Goal: Information Seeking & Learning: Learn about a topic

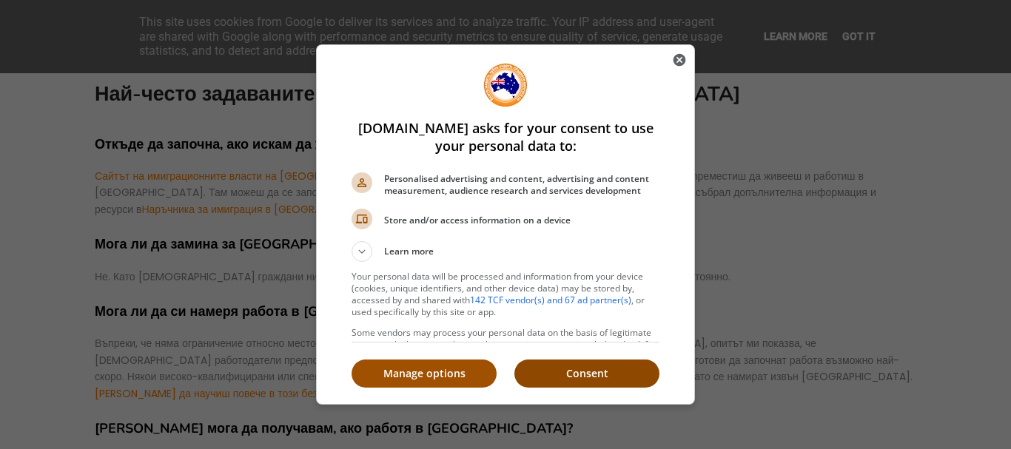
click at [584, 369] on p "Consent" at bounding box center [586, 373] width 145 height 15
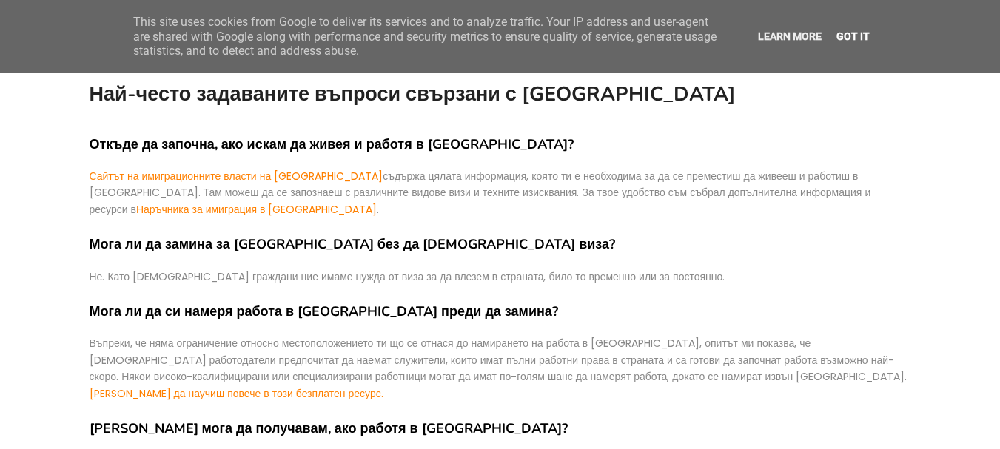
click at [853, 33] on link "Got it" at bounding box center [853, 36] width 42 height 12
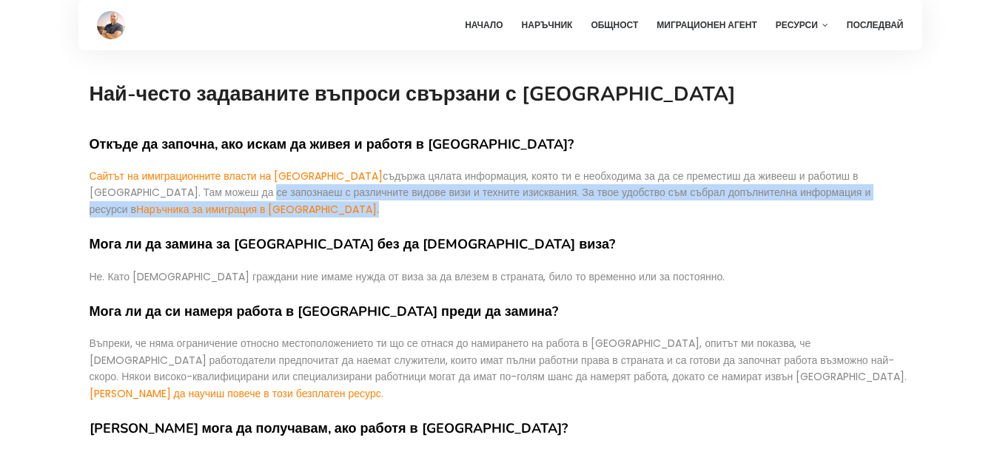
drag, startPoint x: 178, startPoint y: 196, endPoint x: 187, endPoint y: 206, distance: 14.1
click at [187, 206] on p "Сайтът на имиграционните власти на [GEOGRAPHIC_DATA] съдържа цялата информация,…" at bounding box center [500, 193] width 821 height 50
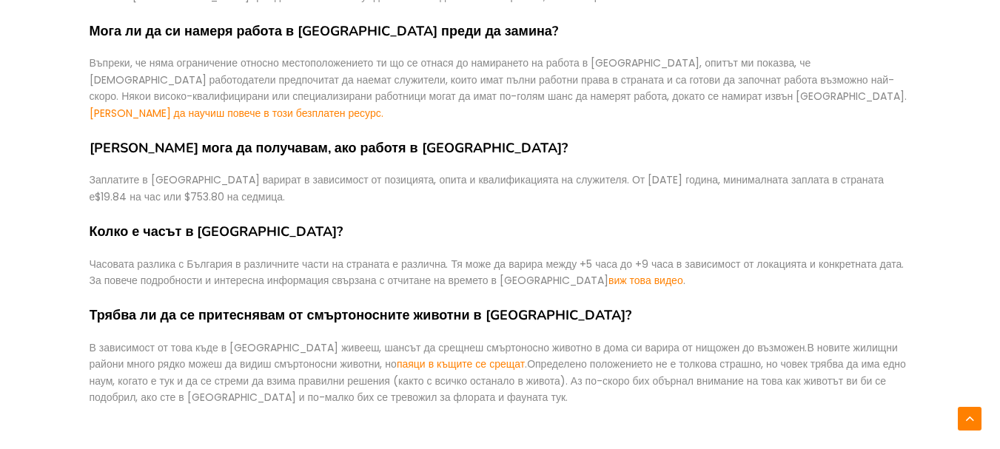
scroll to position [282, 0]
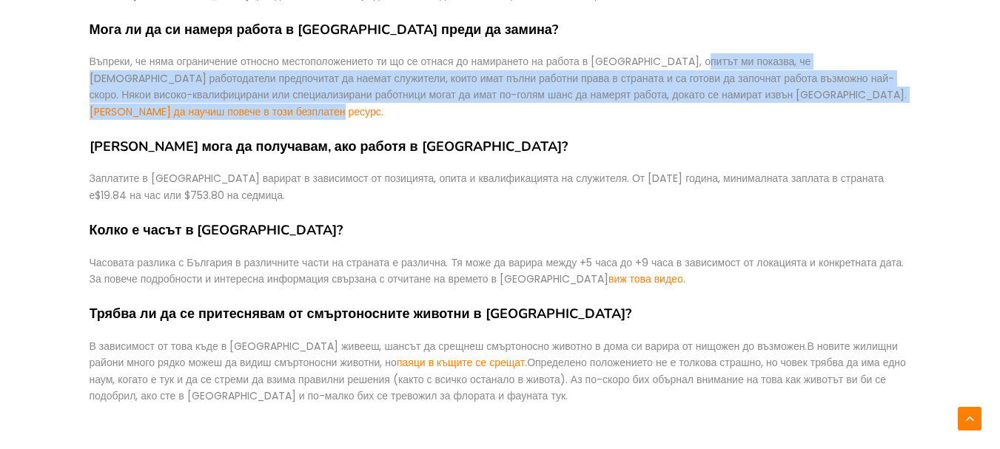
drag, startPoint x: 736, startPoint y: 62, endPoint x: 920, endPoint y: 93, distance: 186.7
click at [920, 93] on div "Най-често задаваните въпроси свързани с [GEOGRAPHIC_DATA] Откъде да започна, ак…" at bounding box center [500, 137] width 844 height 678
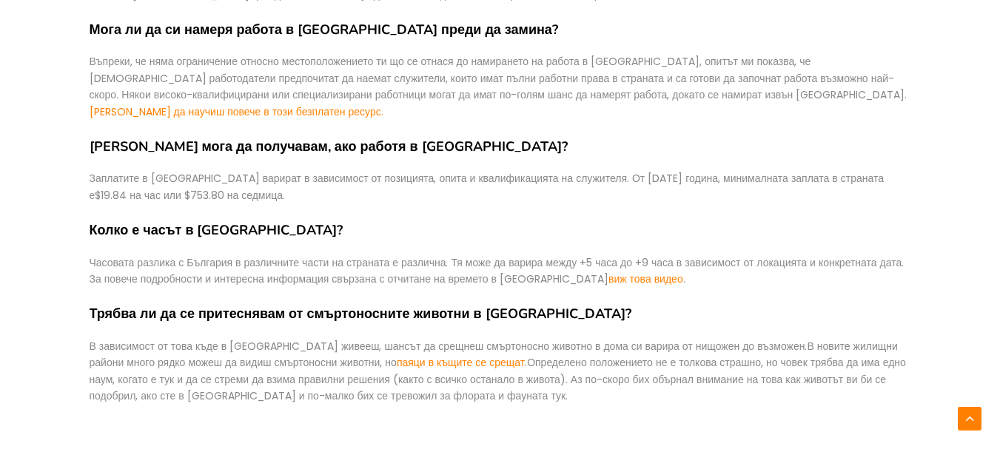
click at [473, 115] on div "Откъде да започна, ако искам да живея и работя в [GEOGRAPHIC_DATA]? Сайтът на и…" at bounding box center [500, 152] width 821 height 648
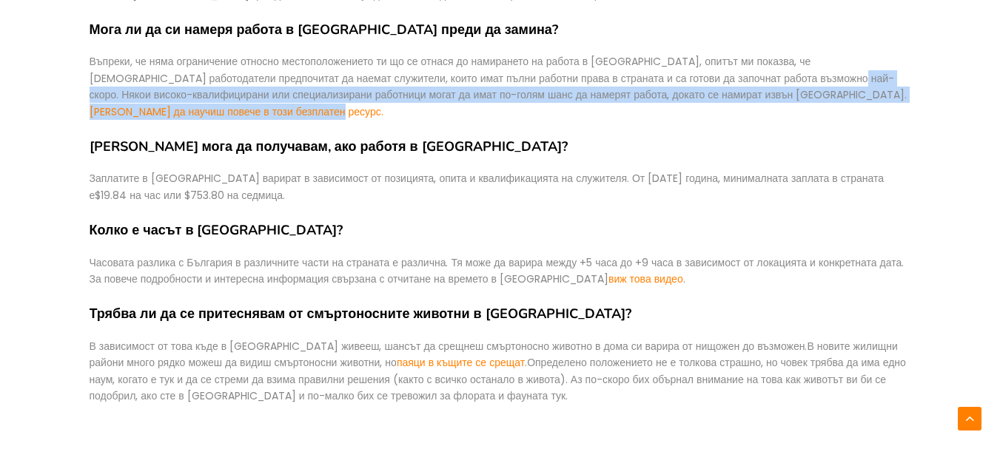
drag, startPoint x: 772, startPoint y: 81, endPoint x: 911, endPoint y: 93, distance: 139.6
click at [911, 93] on div "Най-често задаваните въпроси свързани с [GEOGRAPHIC_DATA] Откъде да започна, ак…" at bounding box center [500, 137] width 844 height 678
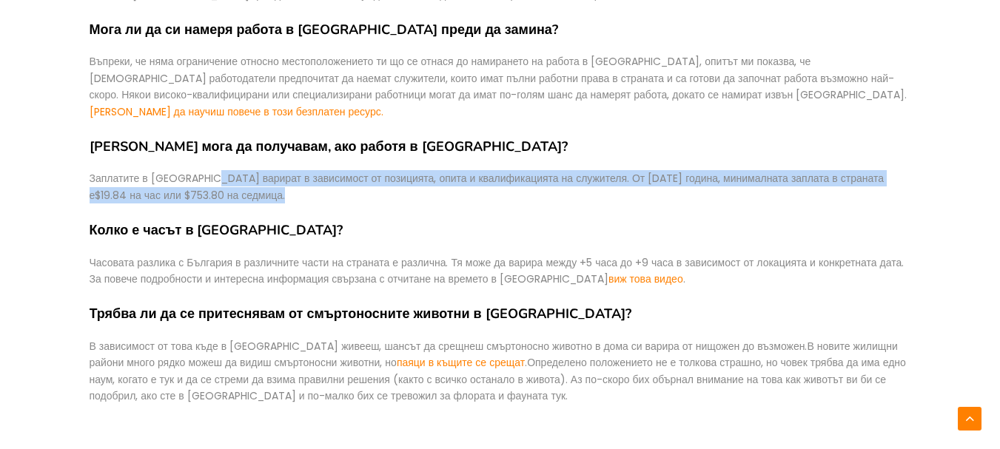
drag, startPoint x: 209, startPoint y: 166, endPoint x: 273, endPoint y: 176, distance: 65.2
click at [273, 176] on p "Заплатите в [GEOGRAPHIC_DATA] варират в зависимост от позицията, опита и квалиф…" at bounding box center [500, 186] width 821 height 33
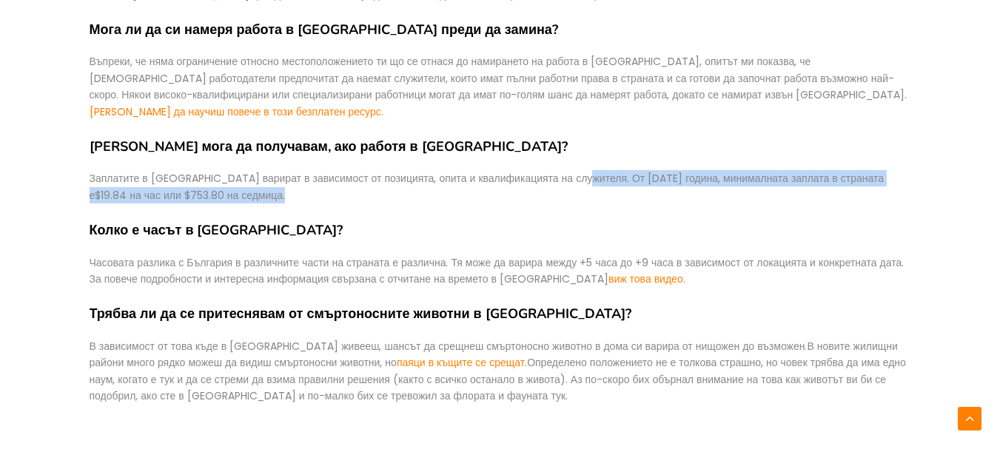
drag, startPoint x: 573, startPoint y: 164, endPoint x: 581, endPoint y: 186, distance: 23.6
click at [581, 186] on p "Заплатите в [GEOGRAPHIC_DATA] варират в зависимост от позицията, опита и квалиф…" at bounding box center [500, 186] width 821 height 33
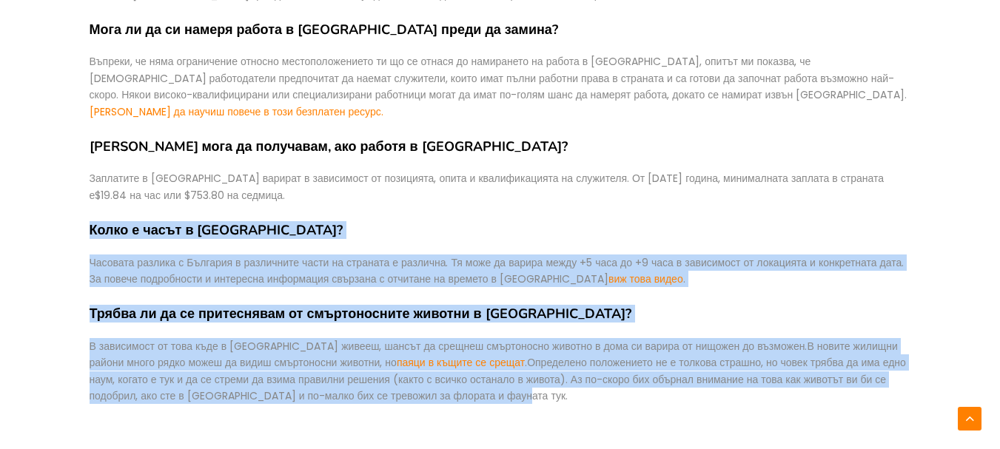
drag, startPoint x: 87, startPoint y: 213, endPoint x: 463, endPoint y: 380, distance: 411.8
click at [463, 380] on div "Най-често задаваните въпроси свързани с [GEOGRAPHIC_DATA] Откъде да започна, ак…" at bounding box center [500, 137] width 844 height 678
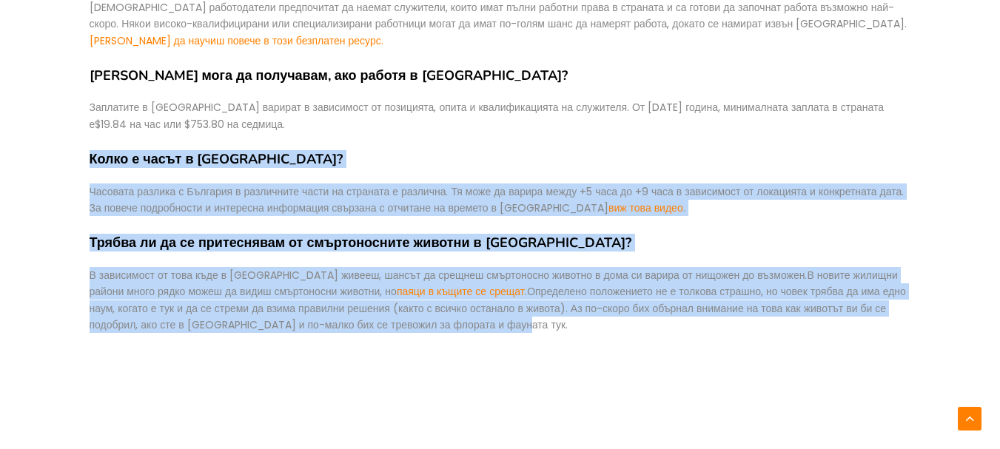
scroll to position [356, 0]
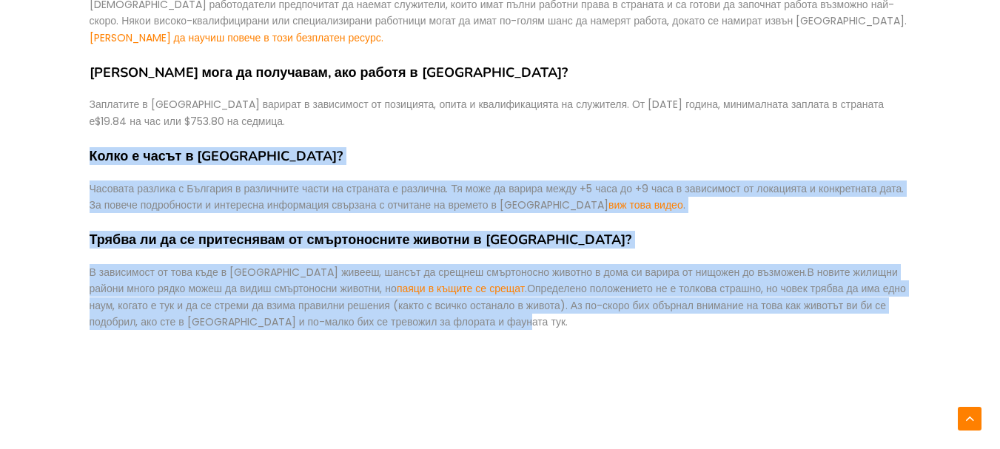
click at [279, 232] on h4 "Трябва ли да се притеснявам от смъртоносните животни в [GEOGRAPHIC_DATA]?" at bounding box center [500, 240] width 821 height 17
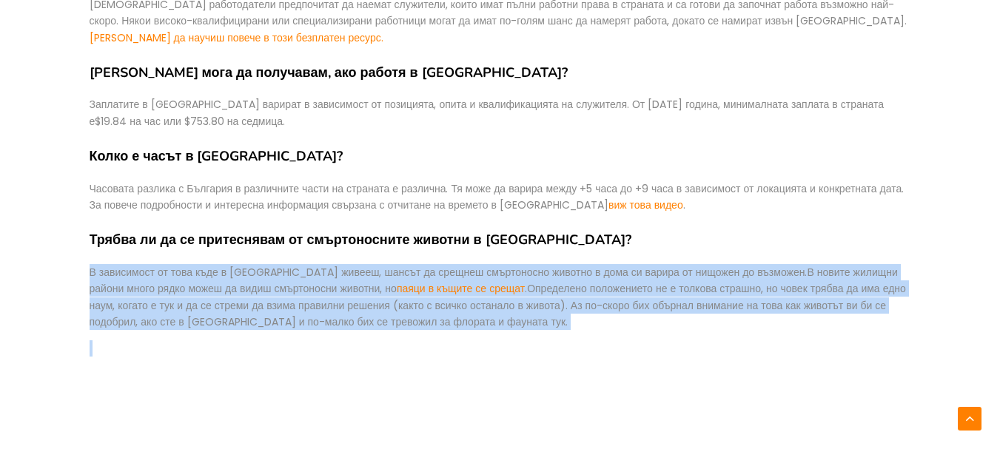
drag, startPoint x: 86, startPoint y: 249, endPoint x: 532, endPoint y: 316, distance: 451.2
click at [532, 316] on div "Най-често задаваните въпроси свързани с [GEOGRAPHIC_DATA] Откъде да започна, ак…" at bounding box center [500, 63] width 844 height 678
click at [532, 316] on div "Откъде да започна, ако искам да живея и работя в [GEOGRAPHIC_DATA]? Сайтът на и…" at bounding box center [500, 78] width 821 height 648
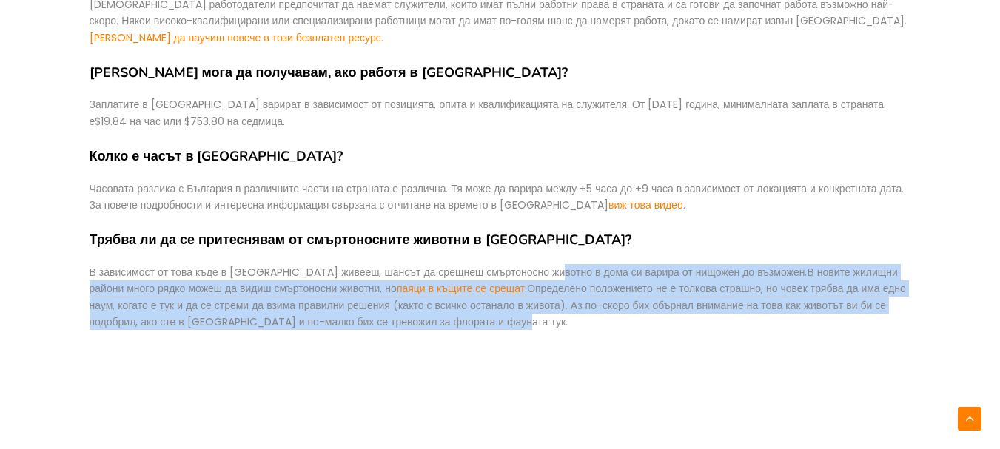
drag, startPoint x: 543, startPoint y: 256, endPoint x: 561, endPoint y: 299, distance: 46.5
click at [561, 299] on div "В зависимост от това къде в [GEOGRAPHIC_DATA] живееш, шансът да срещнеш смъртон…" at bounding box center [500, 297] width 821 height 67
drag, startPoint x: 748, startPoint y: 254, endPoint x: 757, endPoint y: 302, distance: 48.9
click at [757, 302] on div "В зависимост от това къде в [GEOGRAPHIC_DATA] живееш, шансът да срещнеш смъртон…" at bounding box center [500, 297] width 821 height 67
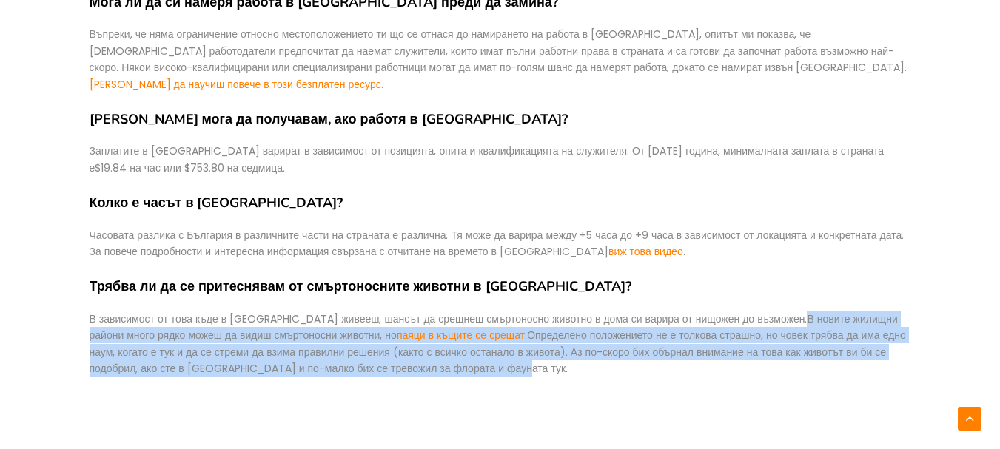
scroll to position [282, 0]
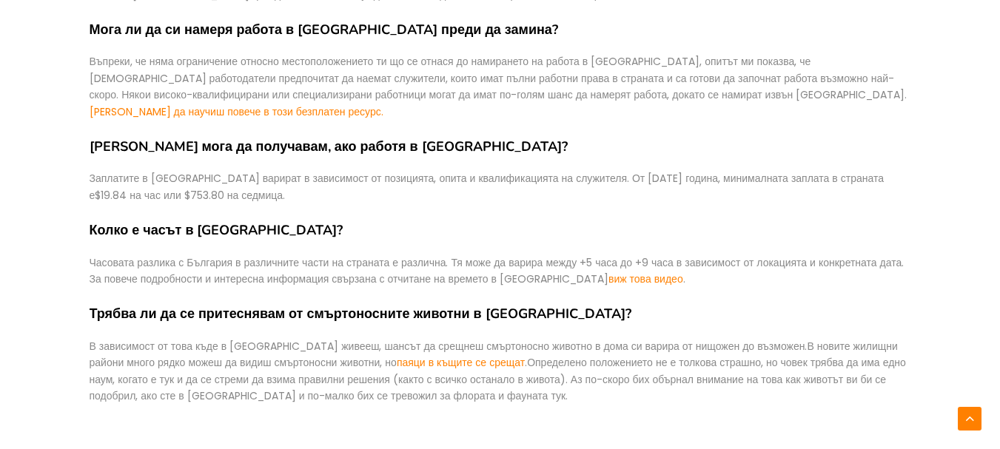
click at [569, 287] on div "Откъде да започна, ако искам да живея и работя в [GEOGRAPHIC_DATA]? Сайтът на и…" at bounding box center [500, 152] width 821 height 648
